Goal: Use online tool/utility: Utilize a website feature to perform a specific function

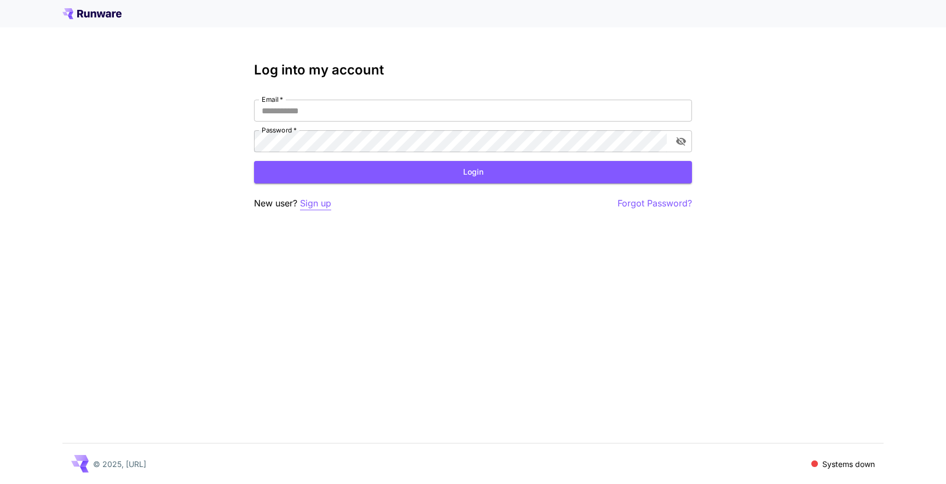
click at [311, 200] on p "Sign up" at bounding box center [315, 204] width 31 height 14
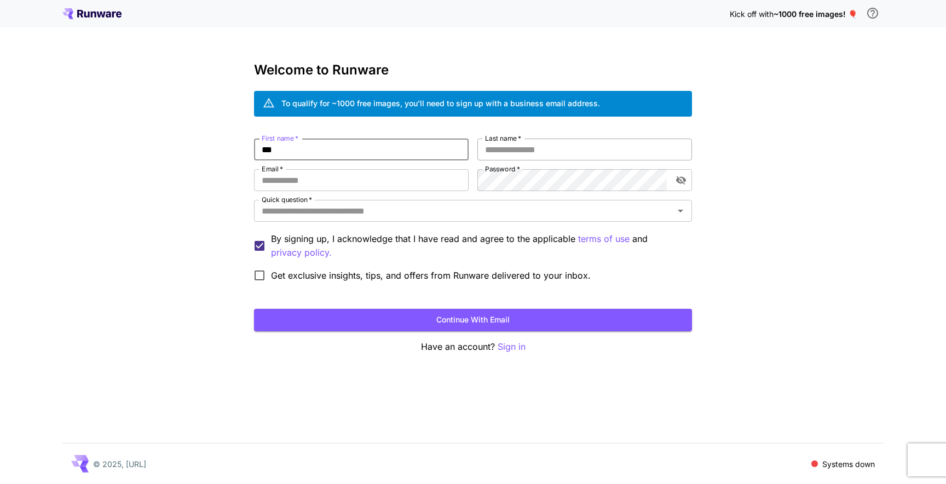
type input "***"
type input "**********"
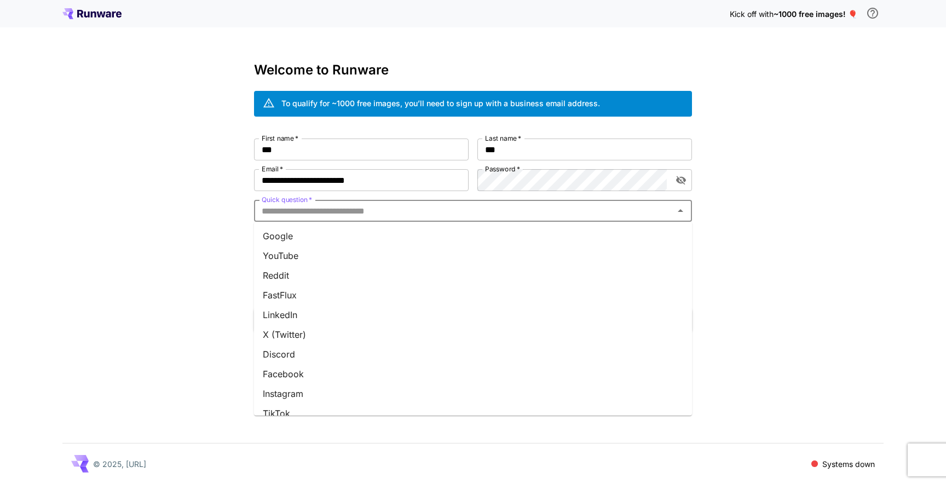
click at [451, 210] on input "Quick question   *" at bounding box center [463, 210] width 413 height 15
click at [385, 354] on li "Discord" at bounding box center [473, 354] width 438 height 20
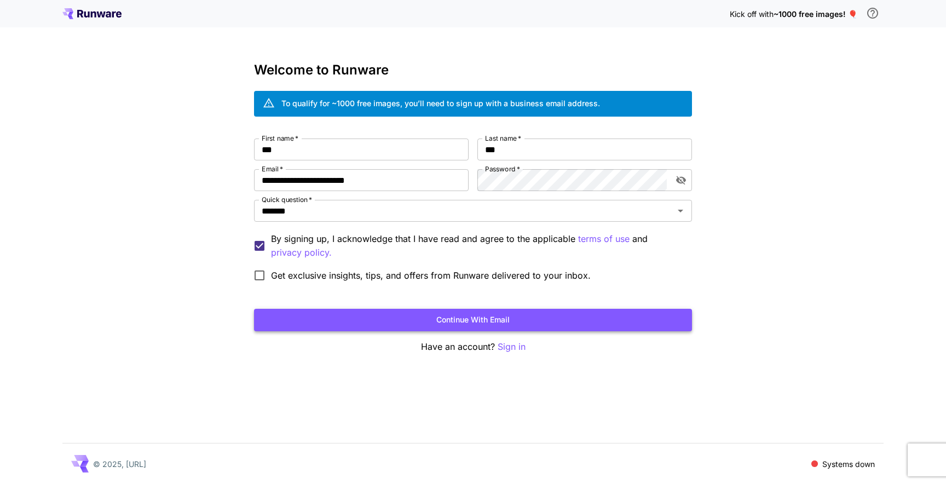
click at [388, 321] on button "Continue with email" at bounding box center [473, 320] width 438 height 22
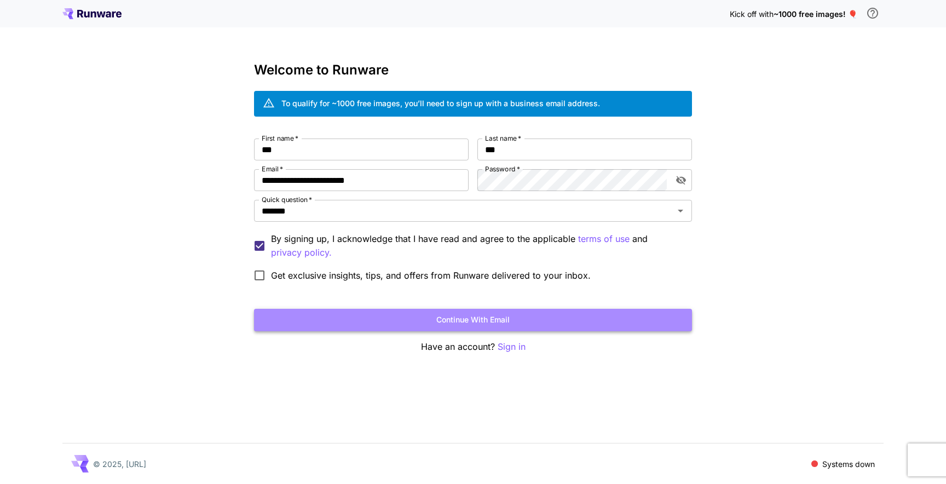
click at [494, 313] on button "Continue with email" at bounding box center [473, 320] width 438 height 22
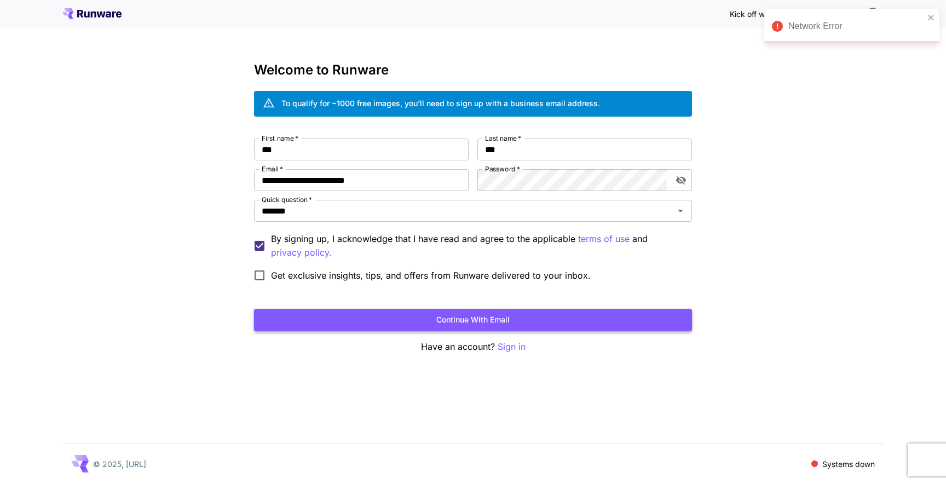
click at [456, 322] on button "Continue with email" at bounding box center [473, 320] width 438 height 22
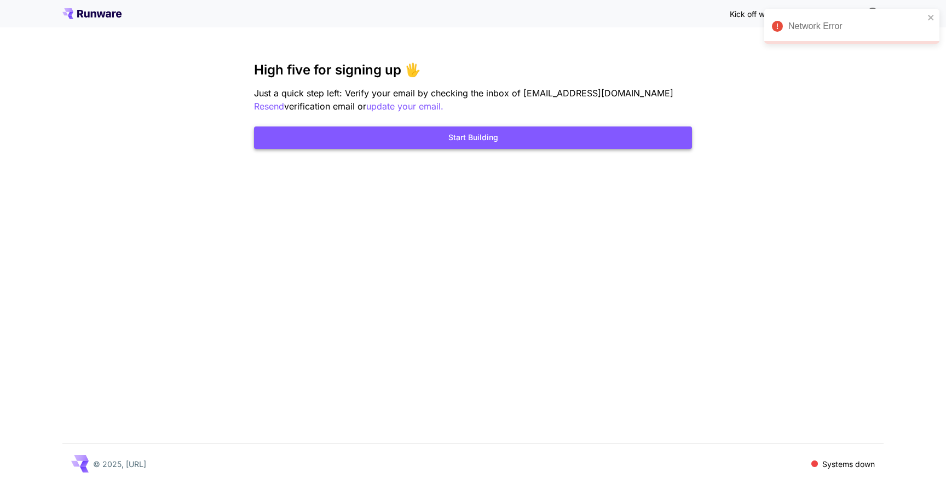
click at [497, 145] on button "Start Building" at bounding box center [473, 137] width 438 height 22
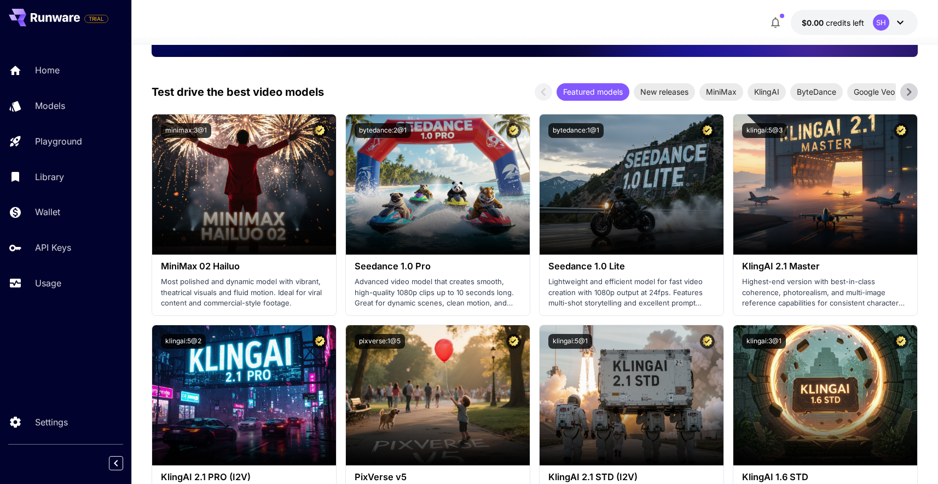
scroll to position [297, 0]
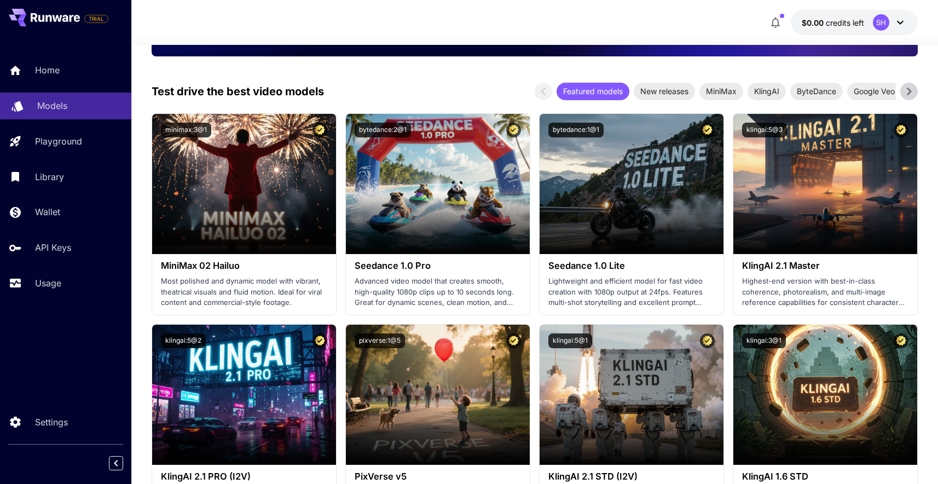
click at [38, 104] on p "Models" at bounding box center [52, 105] width 30 height 13
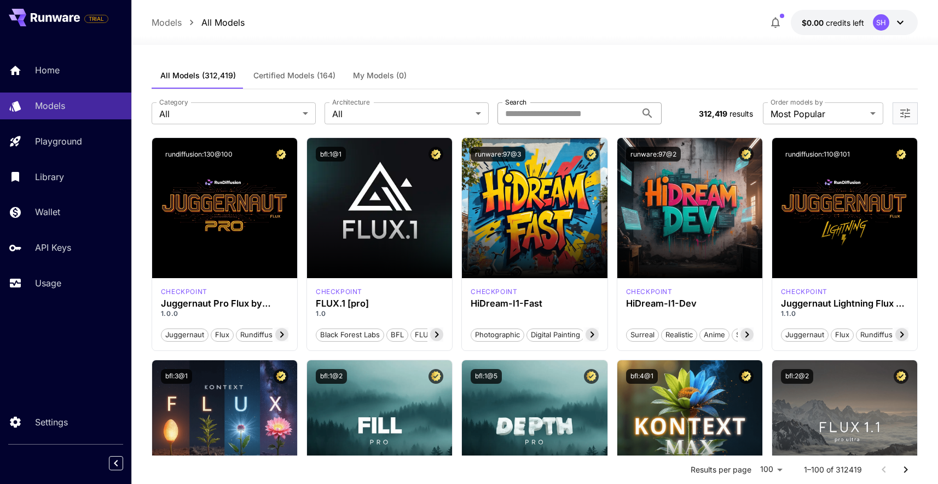
click at [564, 108] on input "Search" at bounding box center [567, 113] width 139 height 22
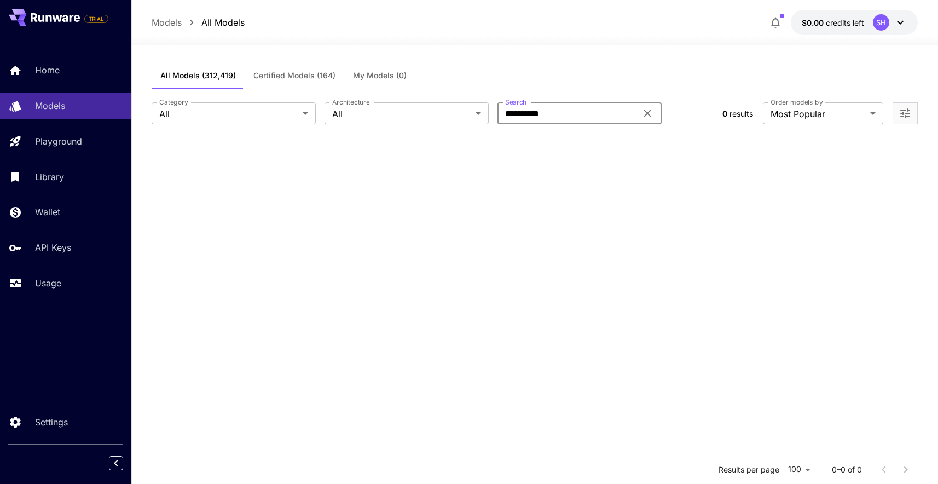
type input "**********"
click at [310, 80] on span "Certified Models (164)" at bounding box center [294, 76] width 82 height 10
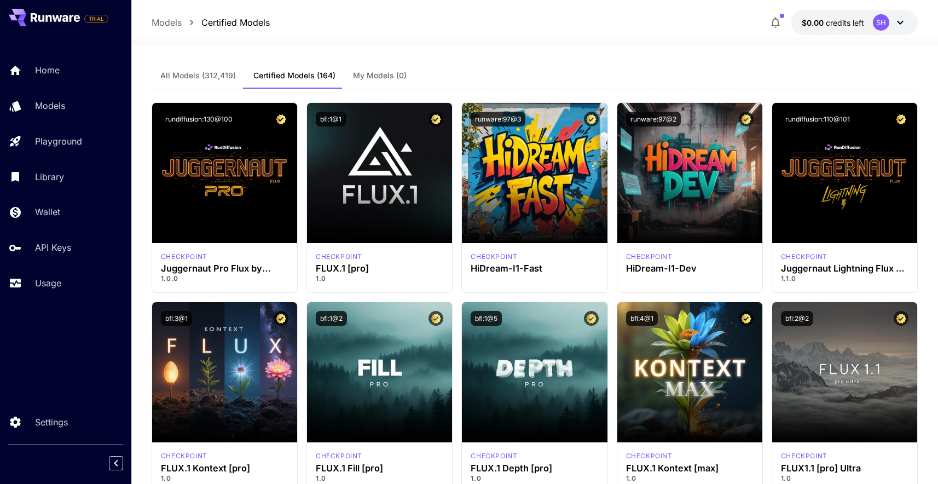
click at [206, 73] on span "All Models (312,419)" at bounding box center [198, 76] width 76 height 10
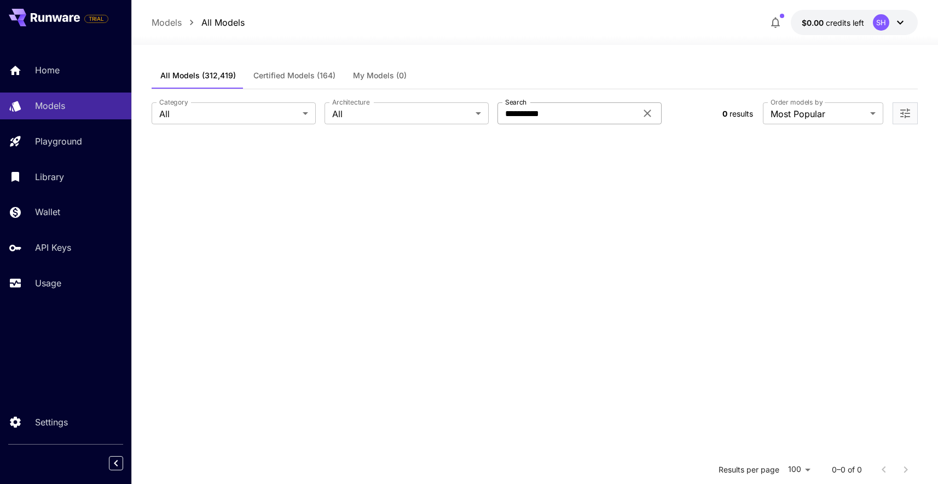
click at [574, 120] on input "**********" at bounding box center [567, 113] width 139 height 22
type input "******"
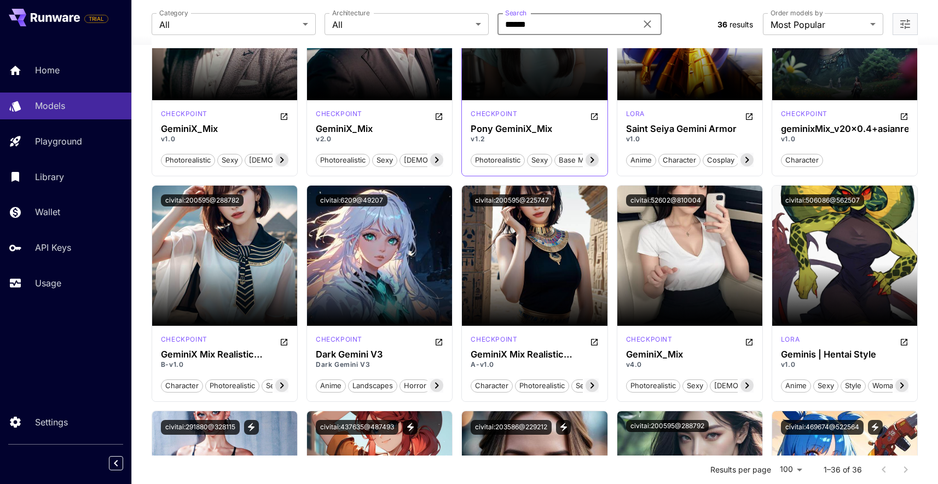
scroll to position [229, 0]
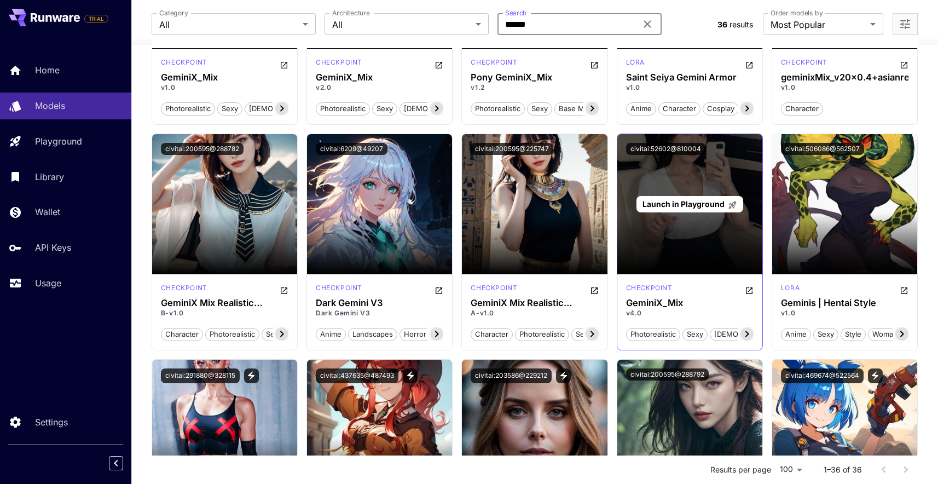
click at [724, 203] on span "Launch in Playground" at bounding box center [684, 203] width 82 height 9
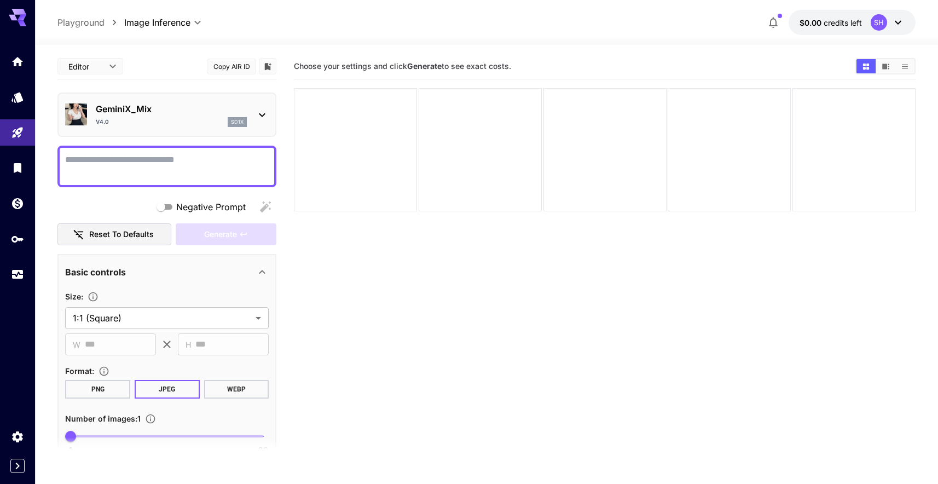
click at [171, 117] on div "v4.0 sd1x" at bounding box center [171, 122] width 151 height 10
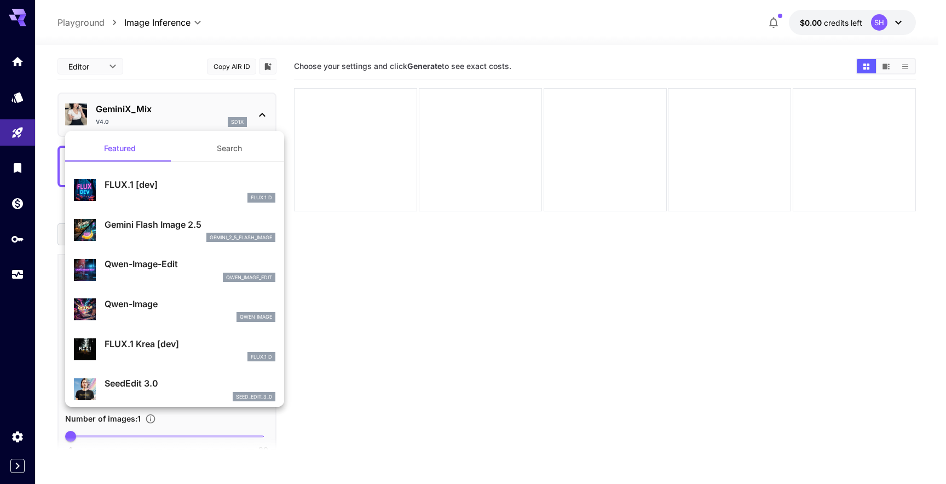
click at [171, 117] on div at bounding box center [473, 242] width 946 height 484
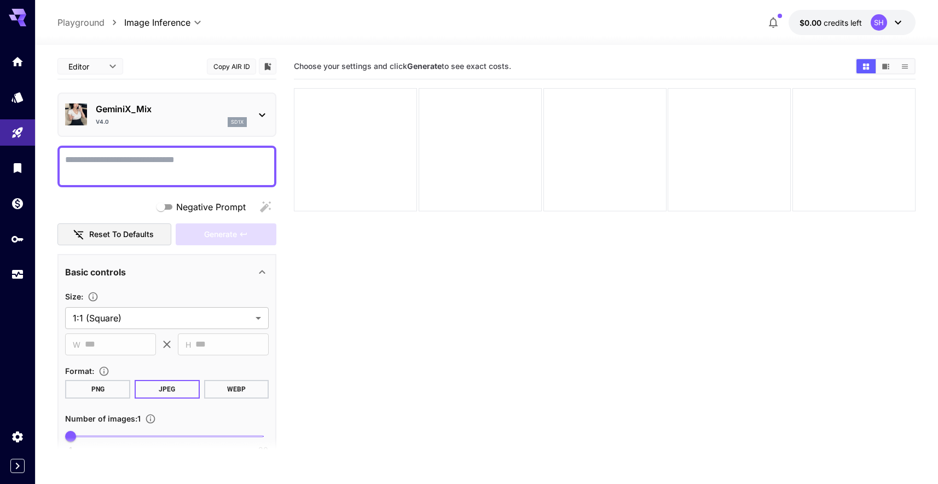
click at [170, 160] on textarea "Negative Prompt" at bounding box center [167, 166] width 204 height 26
paste textarea "**********"
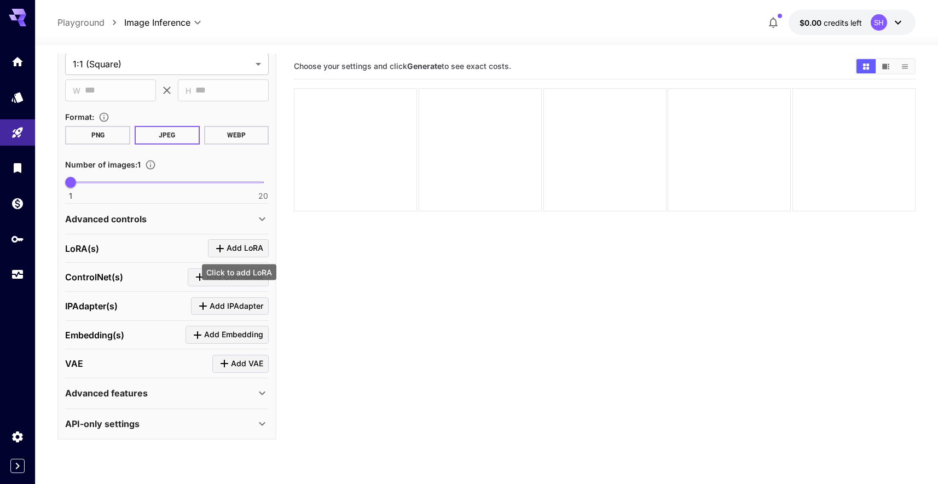
scroll to position [249, 0]
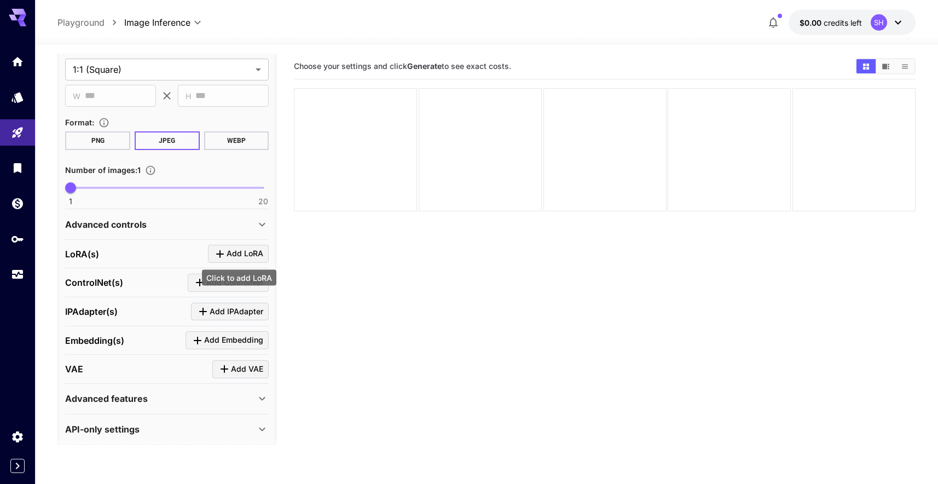
type textarea "**********"
click at [237, 249] on span "Add LoRA" at bounding box center [245, 254] width 37 height 14
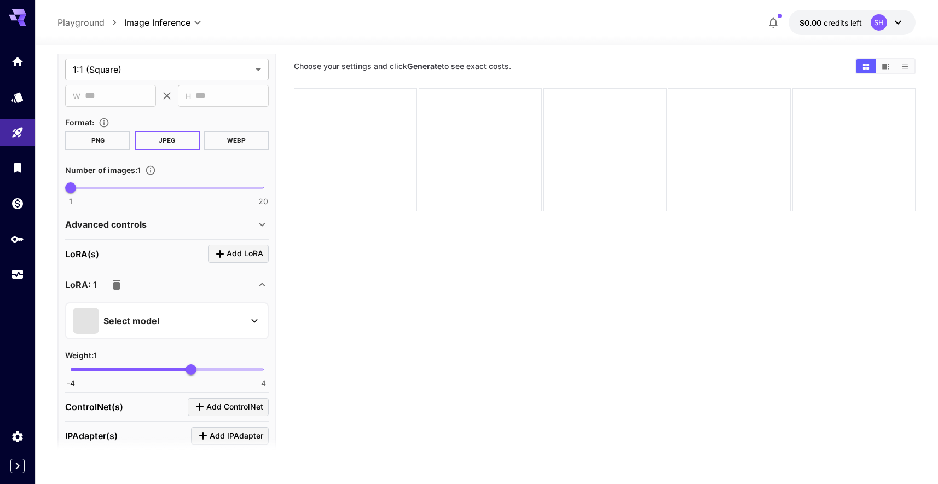
click at [174, 318] on div "Select model" at bounding box center [158, 321] width 171 height 26
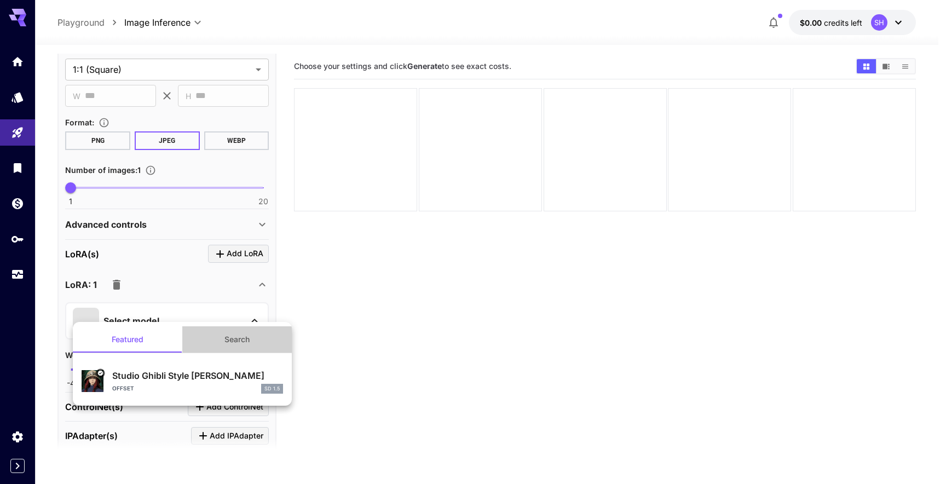
click at [215, 337] on button "Search" at bounding box center [236, 339] width 109 height 26
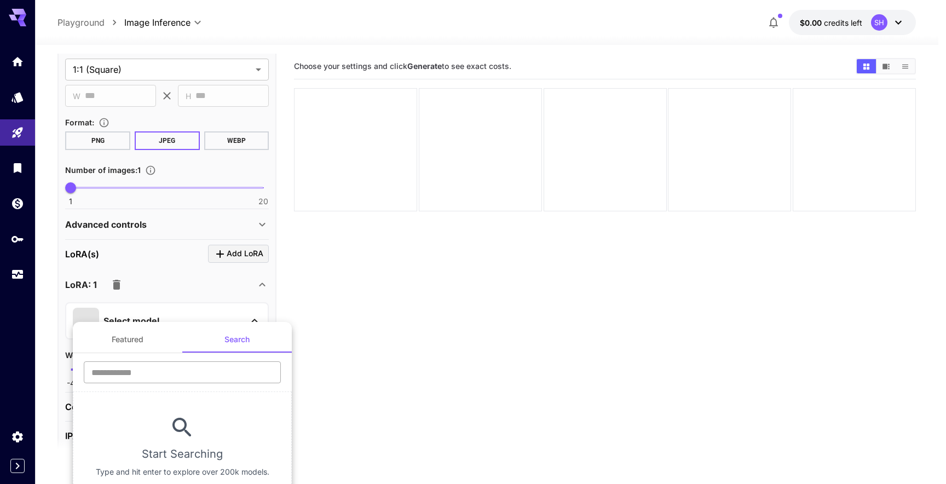
click at [189, 368] on input "text" at bounding box center [182, 372] width 197 height 22
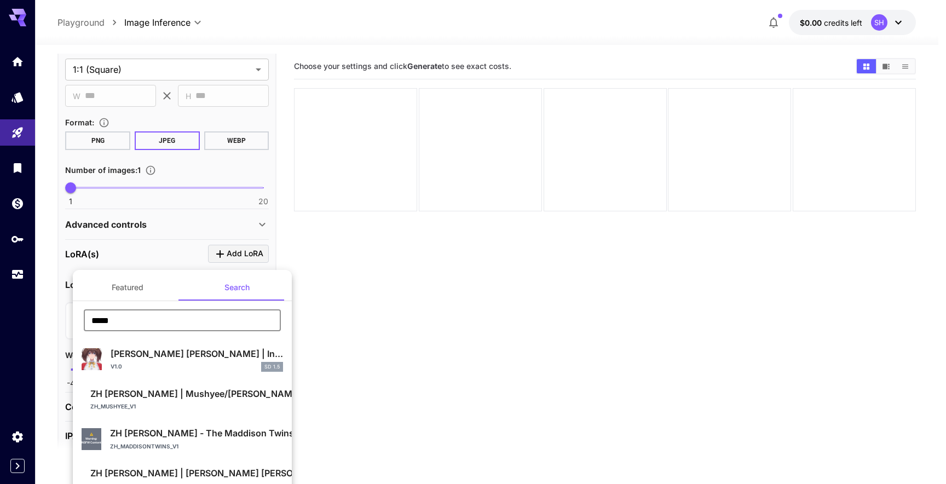
type input "*****"
click at [215, 257] on div at bounding box center [473, 242] width 946 height 484
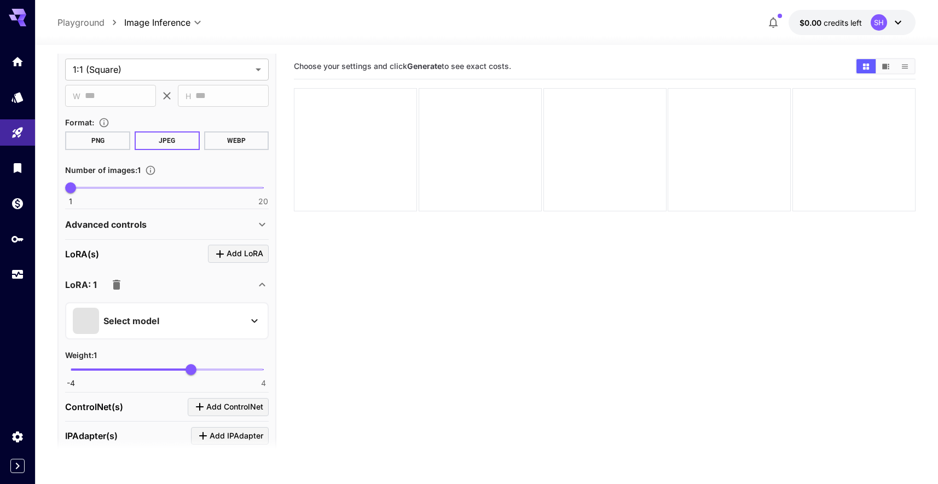
click at [240, 252] on span "Add LoRA" at bounding box center [245, 254] width 37 height 14
click at [178, 334] on div "Select model" at bounding box center [167, 320] width 204 height 37
click at [188, 319] on div "Select model" at bounding box center [158, 321] width 171 height 26
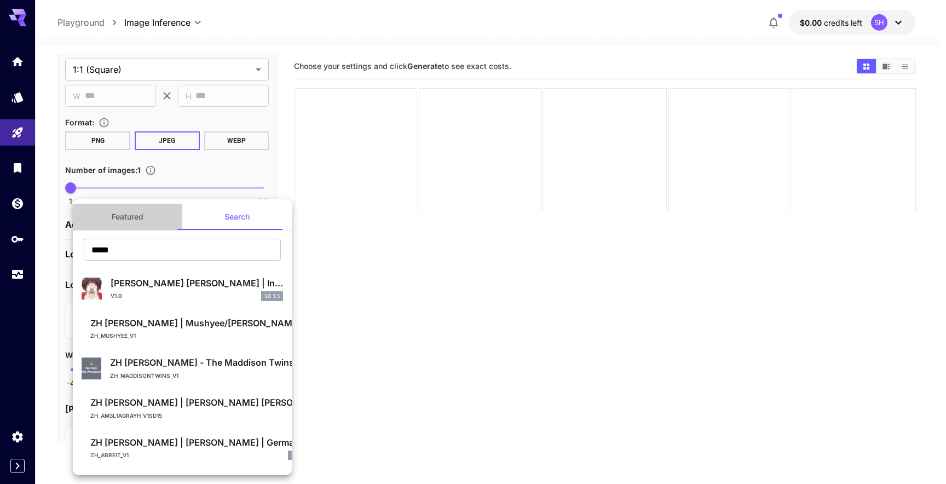
click at [148, 223] on button "Featured" at bounding box center [127, 217] width 109 height 26
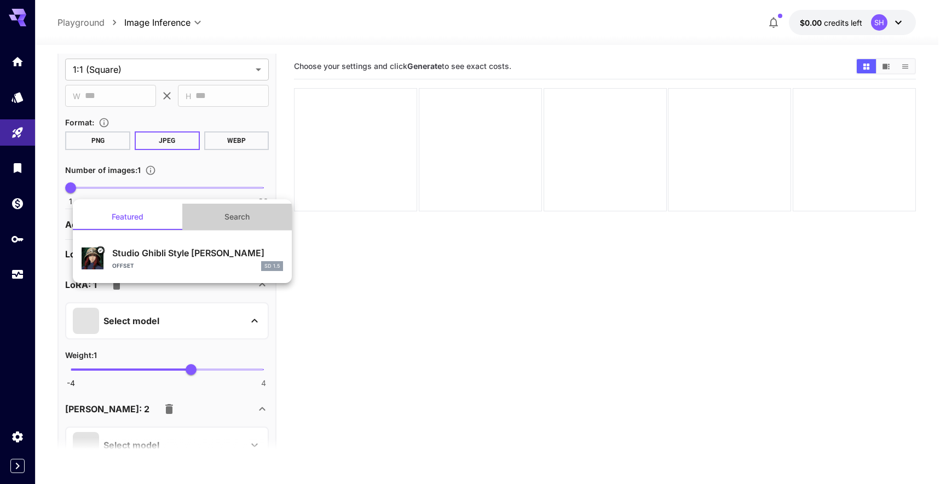
click at [222, 225] on button "Search" at bounding box center [236, 217] width 109 height 26
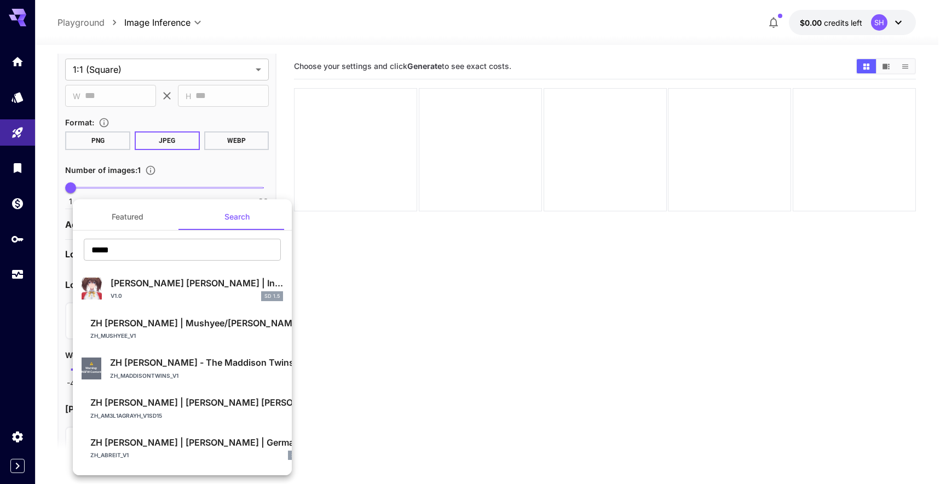
click at [337, 315] on div at bounding box center [473, 242] width 946 height 484
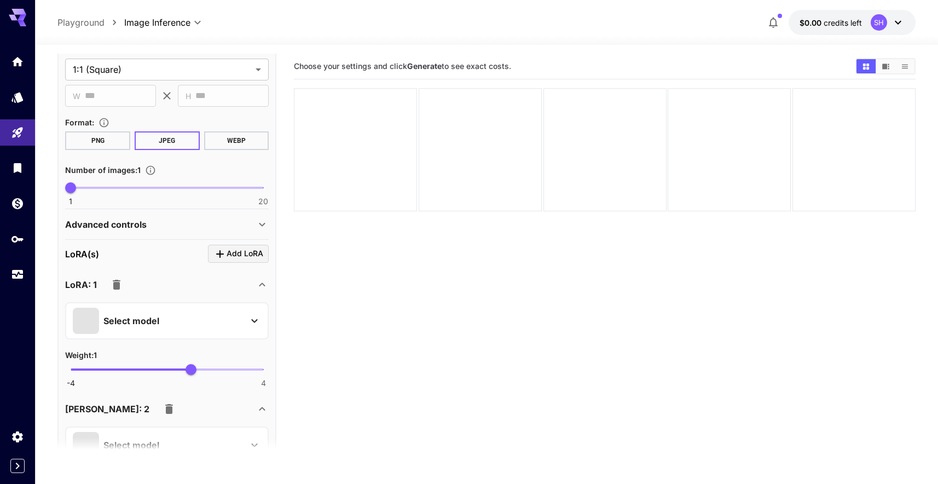
scroll to position [0, 0]
click at [111, 330] on div "Select model" at bounding box center [158, 321] width 171 height 26
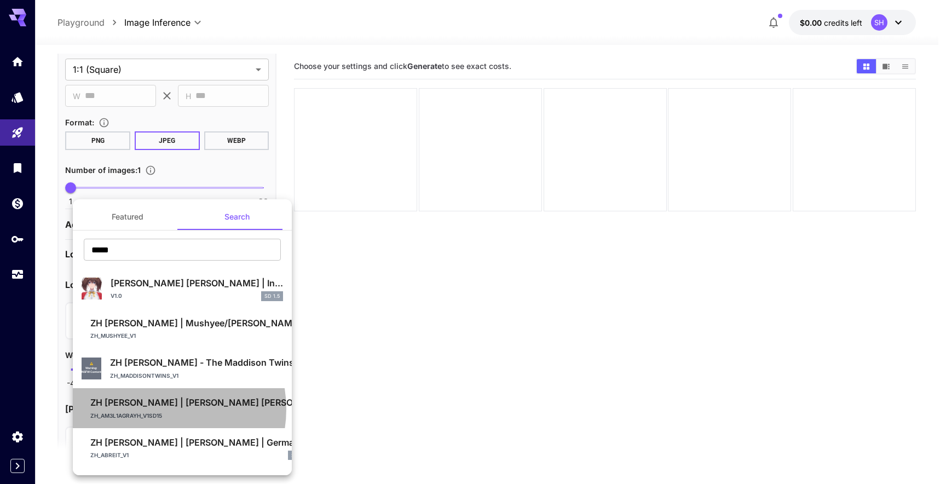
click at [156, 408] on div "ZH LoRA | Amelia Gray Hamlin | ... ZH_Am3l1aGrayH_v1SD15 SD 1.5" at bounding box center [220, 408] width 260 height 25
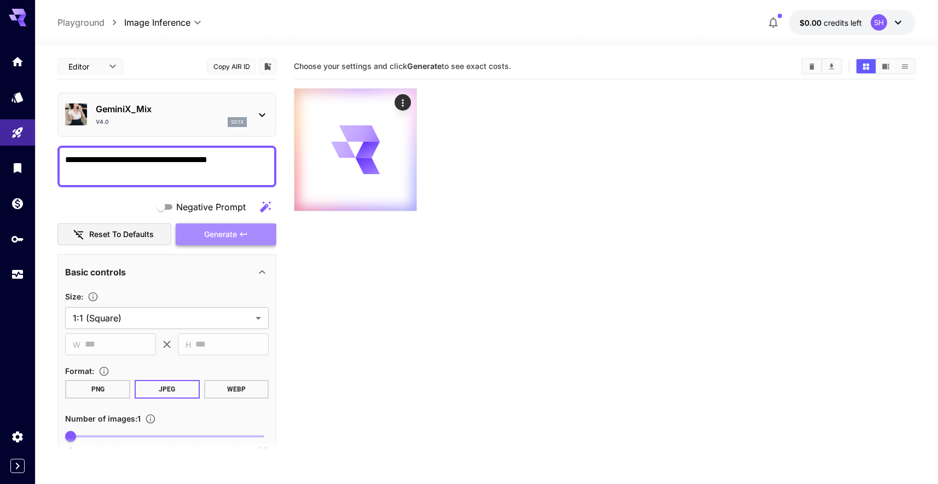
click at [219, 226] on button "Generate" at bounding box center [226, 234] width 101 height 22
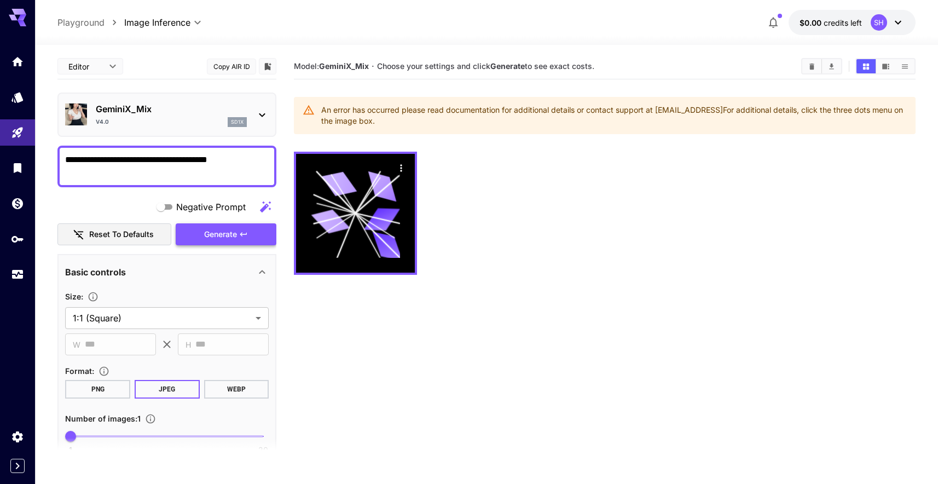
click at [195, 236] on button "Generate" at bounding box center [226, 234] width 101 height 22
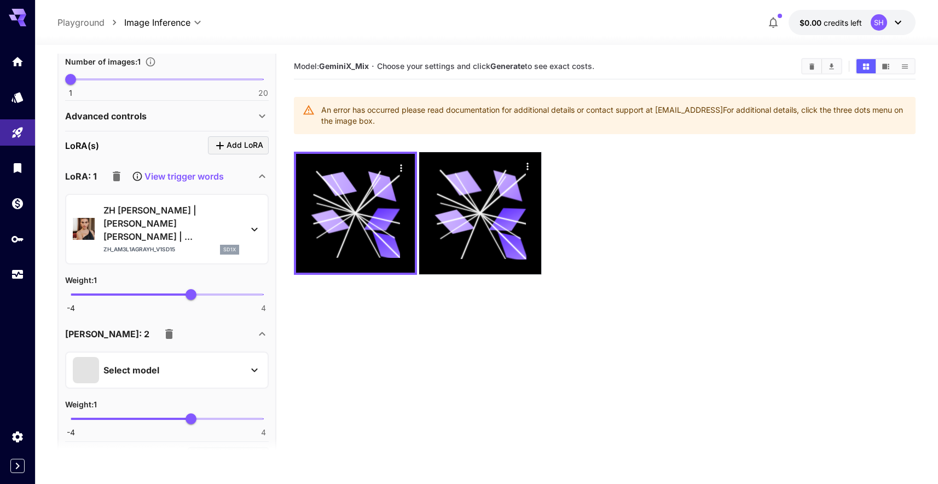
scroll to position [361, 0]
